Goal: Complete application form

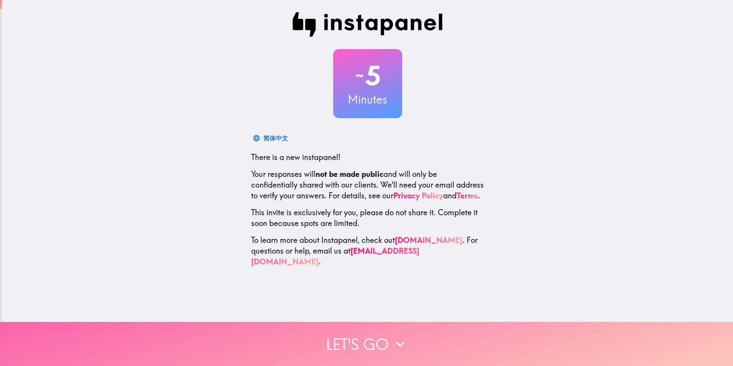
click at [392, 337] on icon "button" at bounding box center [400, 344] width 17 height 17
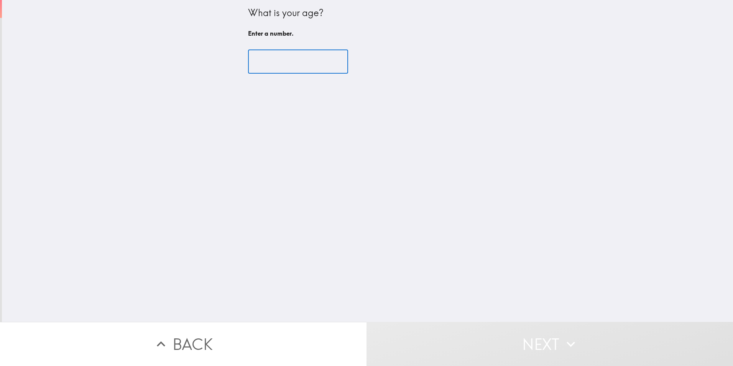
click at [293, 64] on input "number" at bounding box center [298, 62] width 100 height 24
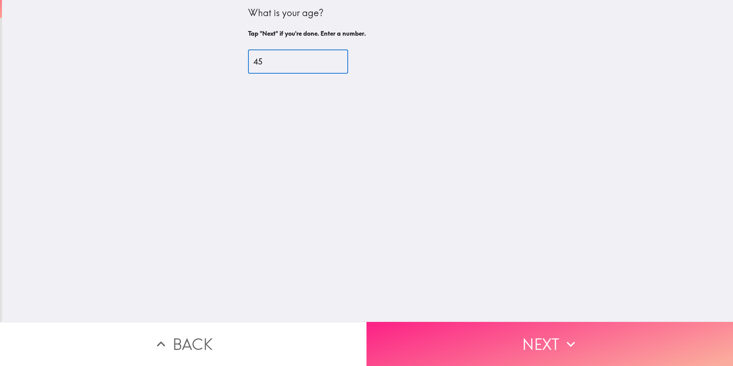
type input "45"
click at [535, 330] on button "Next" at bounding box center [550, 344] width 367 height 44
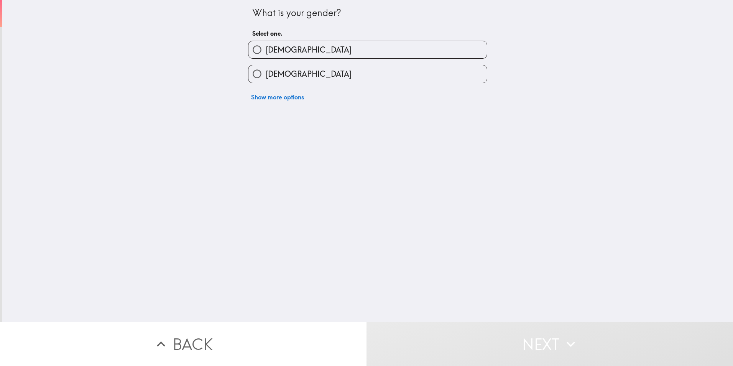
click at [301, 69] on label "[DEMOGRAPHIC_DATA]" at bounding box center [368, 73] width 239 height 17
click at [266, 69] on input "[DEMOGRAPHIC_DATA]" at bounding box center [257, 73] width 17 height 17
radio input "true"
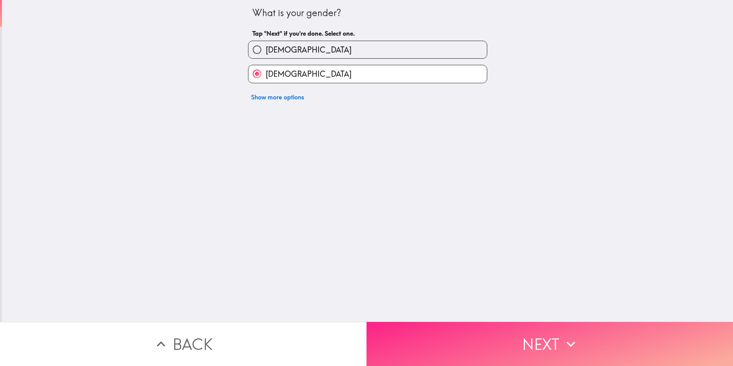
click at [563, 337] on icon "button" at bounding box center [571, 344] width 17 height 17
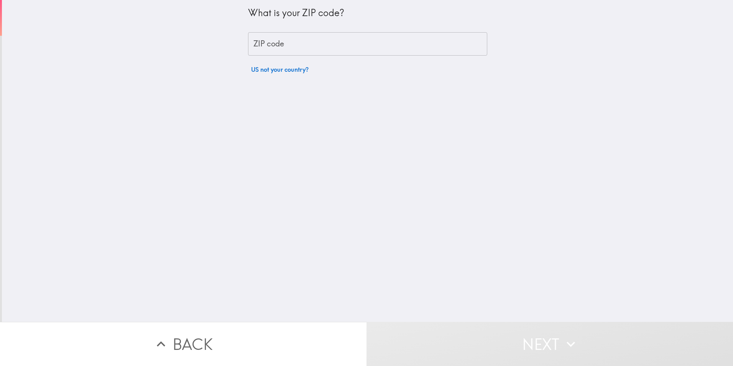
click at [313, 49] on input "ZIP code" at bounding box center [367, 44] width 239 height 24
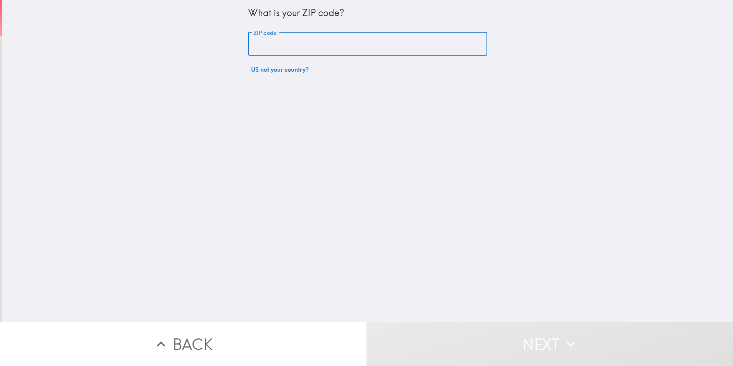
type input "29461"
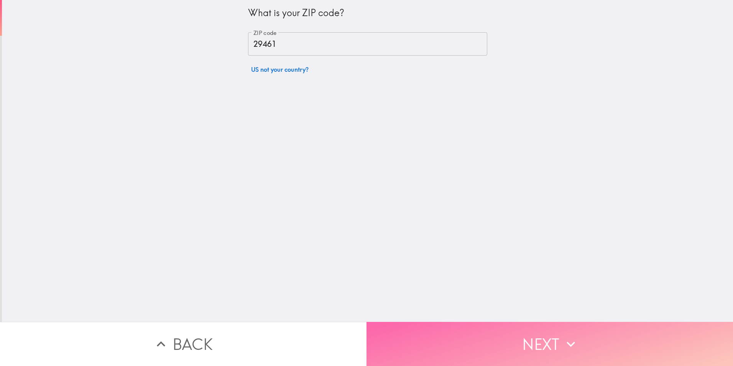
click at [541, 328] on button "Next" at bounding box center [550, 344] width 367 height 44
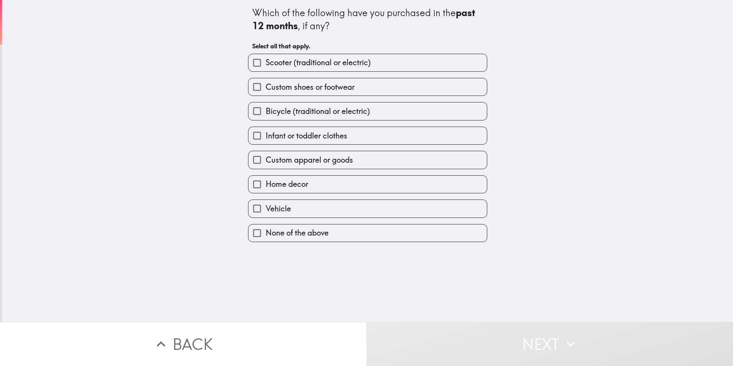
click at [308, 207] on label "Vehicle" at bounding box center [368, 208] width 239 height 17
click at [266, 207] on input "Vehicle" at bounding box center [257, 208] width 17 height 17
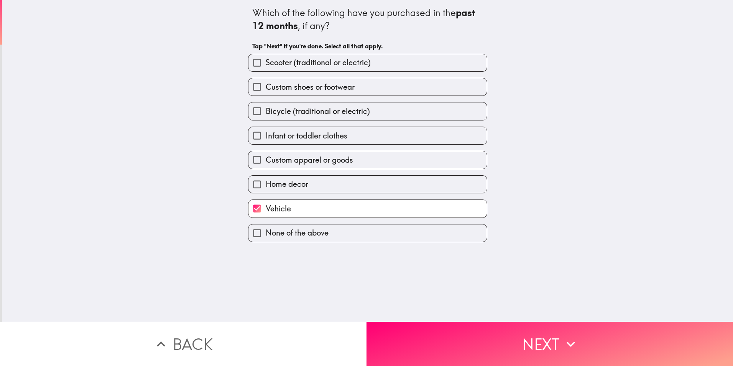
click at [296, 208] on label "Vehicle" at bounding box center [368, 208] width 239 height 17
click at [266, 208] on input "Vehicle" at bounding box center [257, 208] width 17 height 17
checkbox input "false"
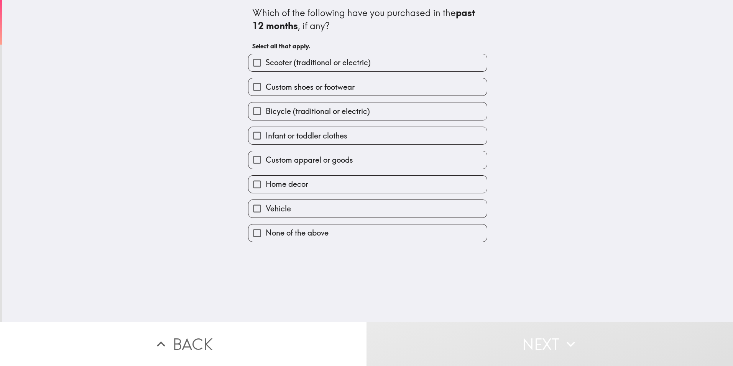
click at [302, 184] on span "Home decor" at bounding box center [287, 184] width 43 height 11
click at [266, 184] on input "Home decor" at bounding box center [257, 184] width 17 height 17
checkbox input "true"
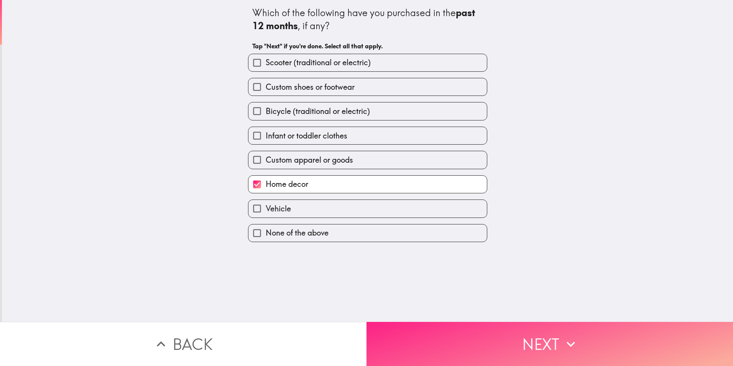
click at [470, 334] on button "Next" at bounding box center [550, 344] width 367 height 44
